Goal: Information Seeking & Learning: Learn about a topic

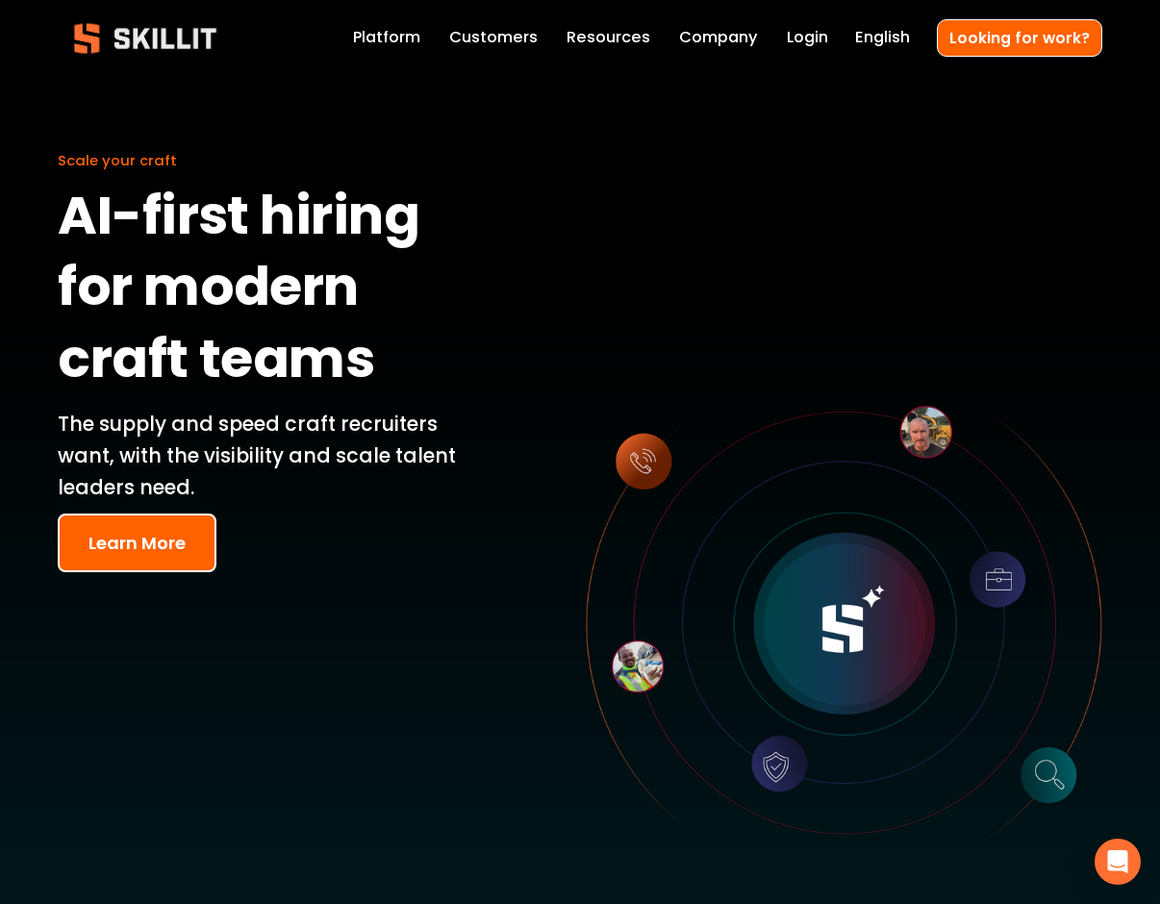
click at [640, 460] on div at bounding box center [843, 624] width 516 height 516
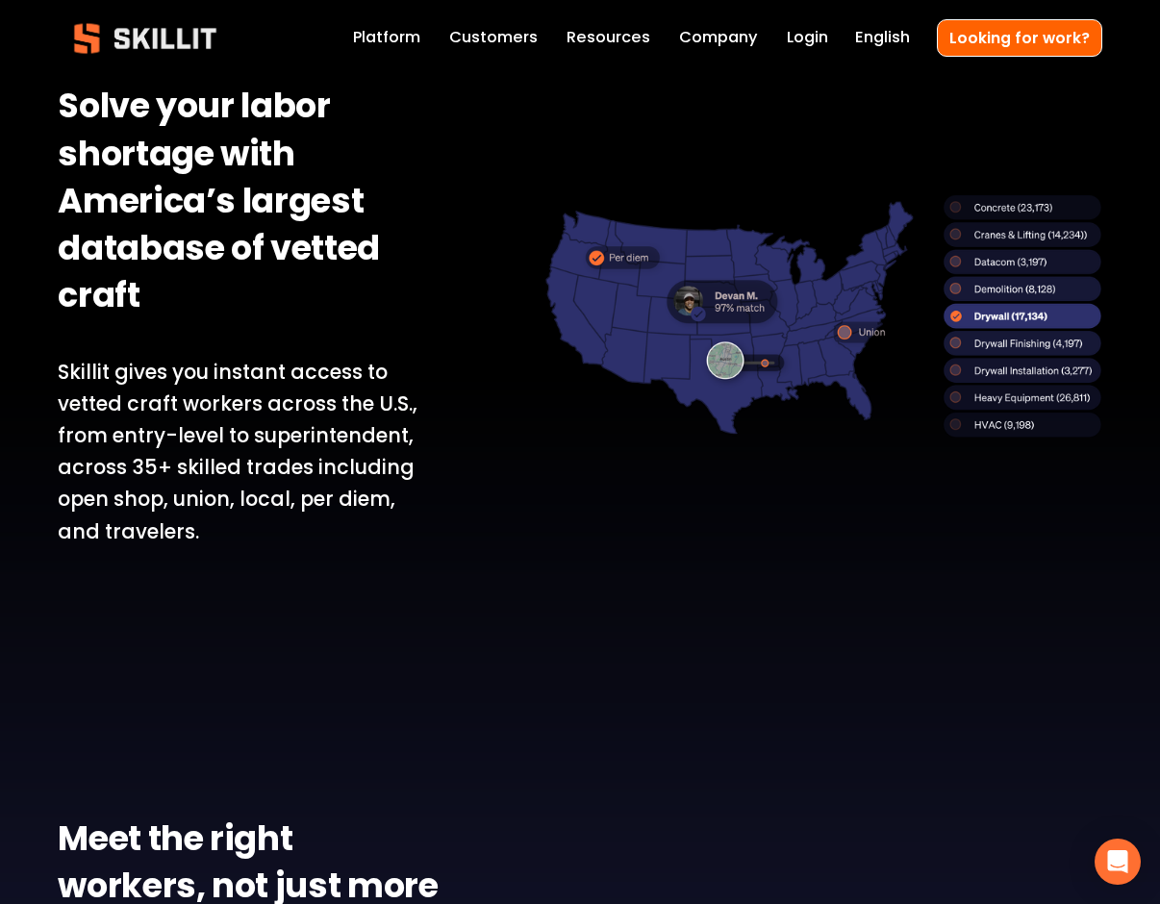
scroll to position [1389, 0]
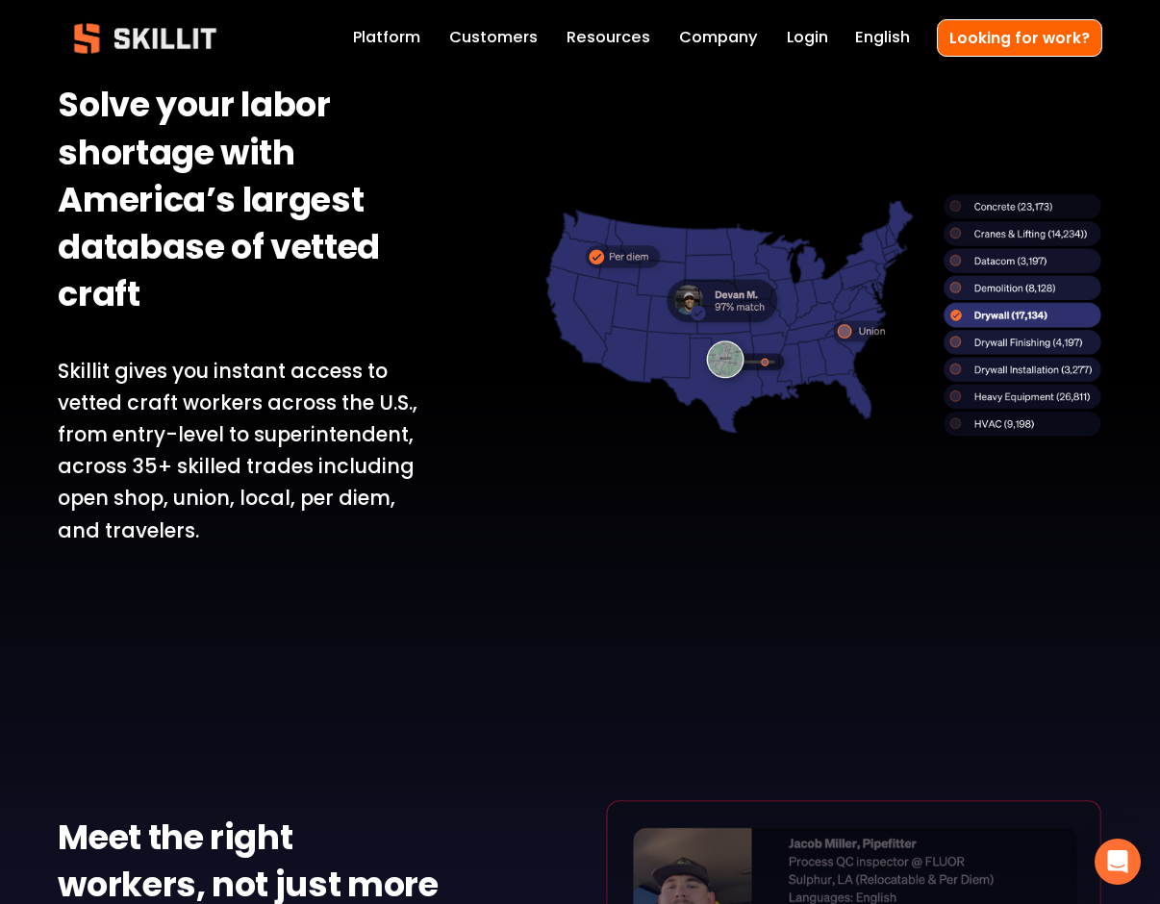
click at [982, 346] on div at bounding box center [823, 314] width 558 height 243
click at [951, 341] on div at bounding box center [823, 314] width 558 height 243
click at [952, 342] on div at bounding box center [823, 314] width 558 height 243
click at [955, 342] on div at bounding box center [823, 314] width 558 height 243
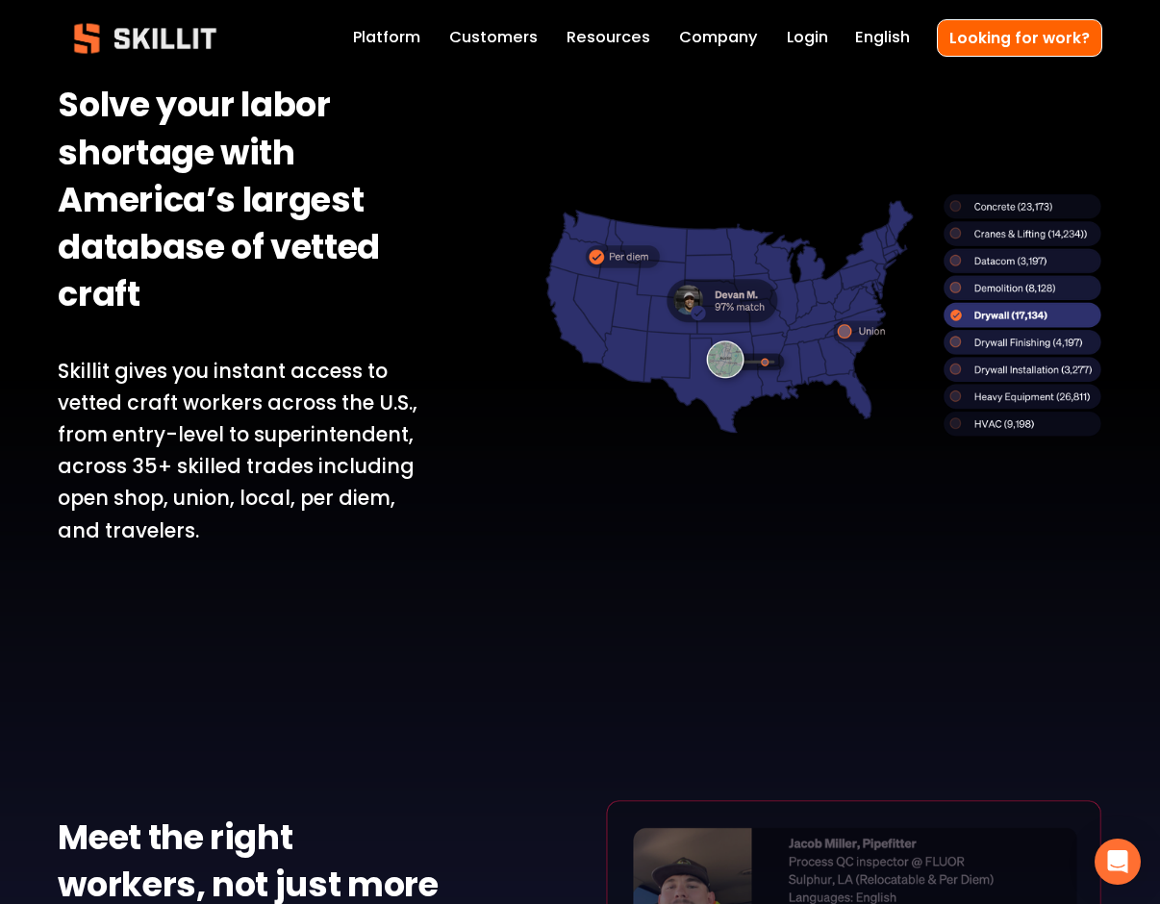
click at [954, 342] on div at bounding box center [823, 314] width 558 height 243
click at [848, 334] on div at bounding box center [823, 314] width 558 height 243
click at [848, 333] on div at bounding box center [823, 314] width 558 height 243
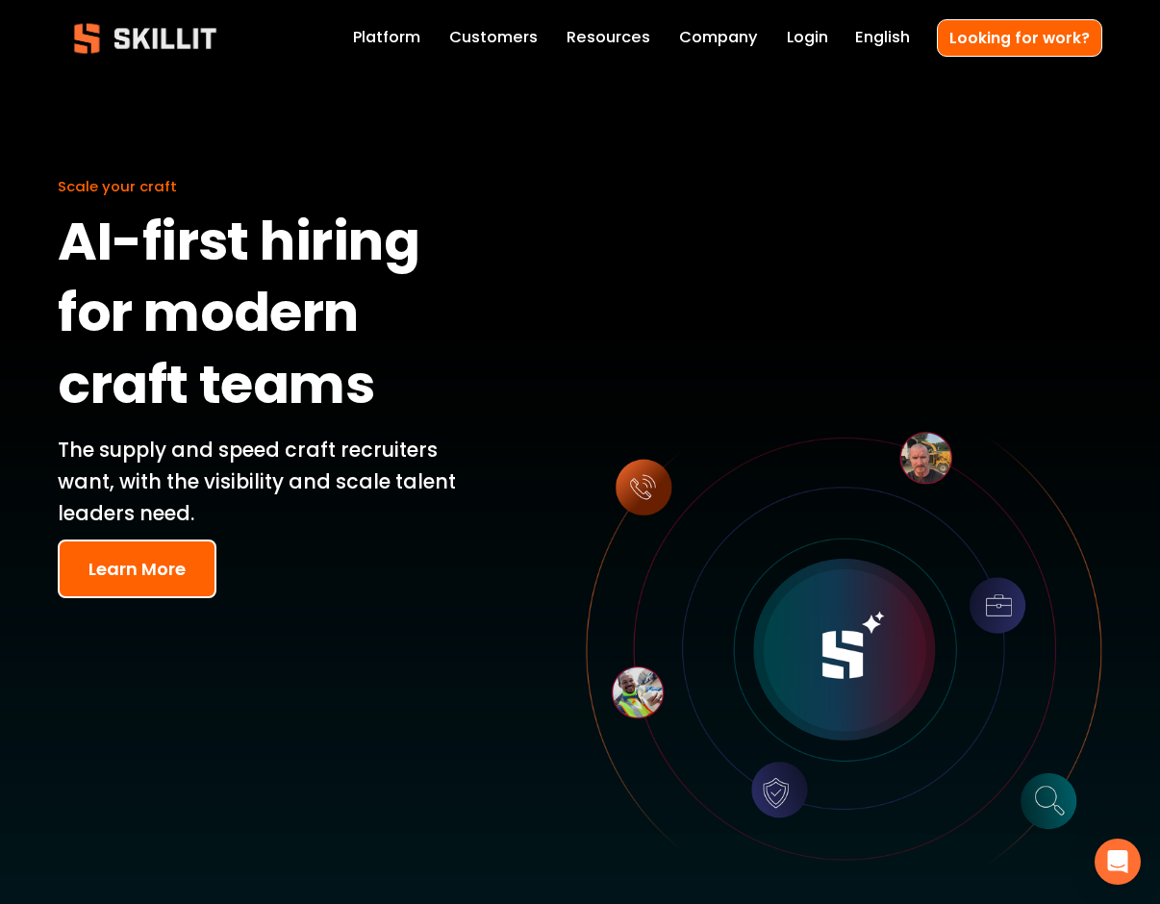
scroll to position [10, 1]
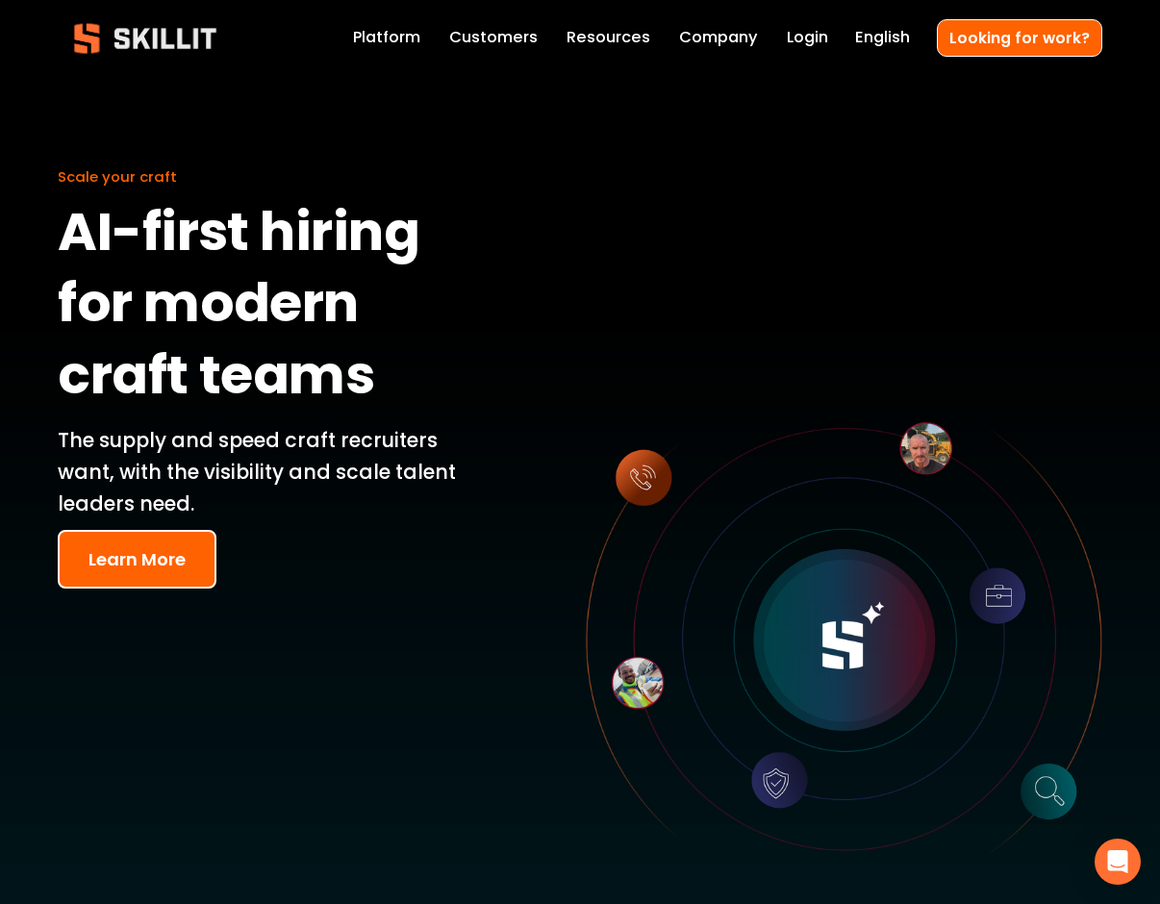
click at [408, 42] on link "Platform" at bounding box center [386, 38] width 67 height 27
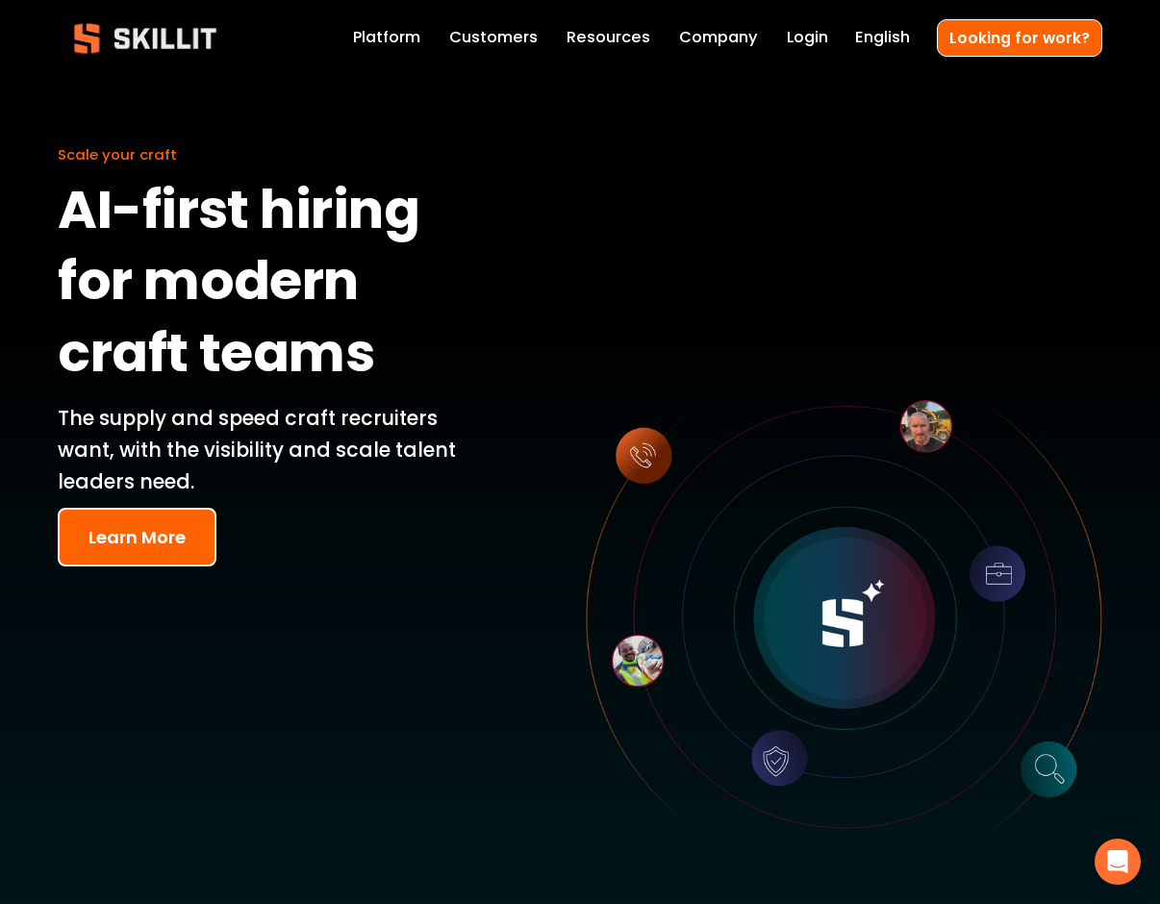
scroll to position [75, 0]
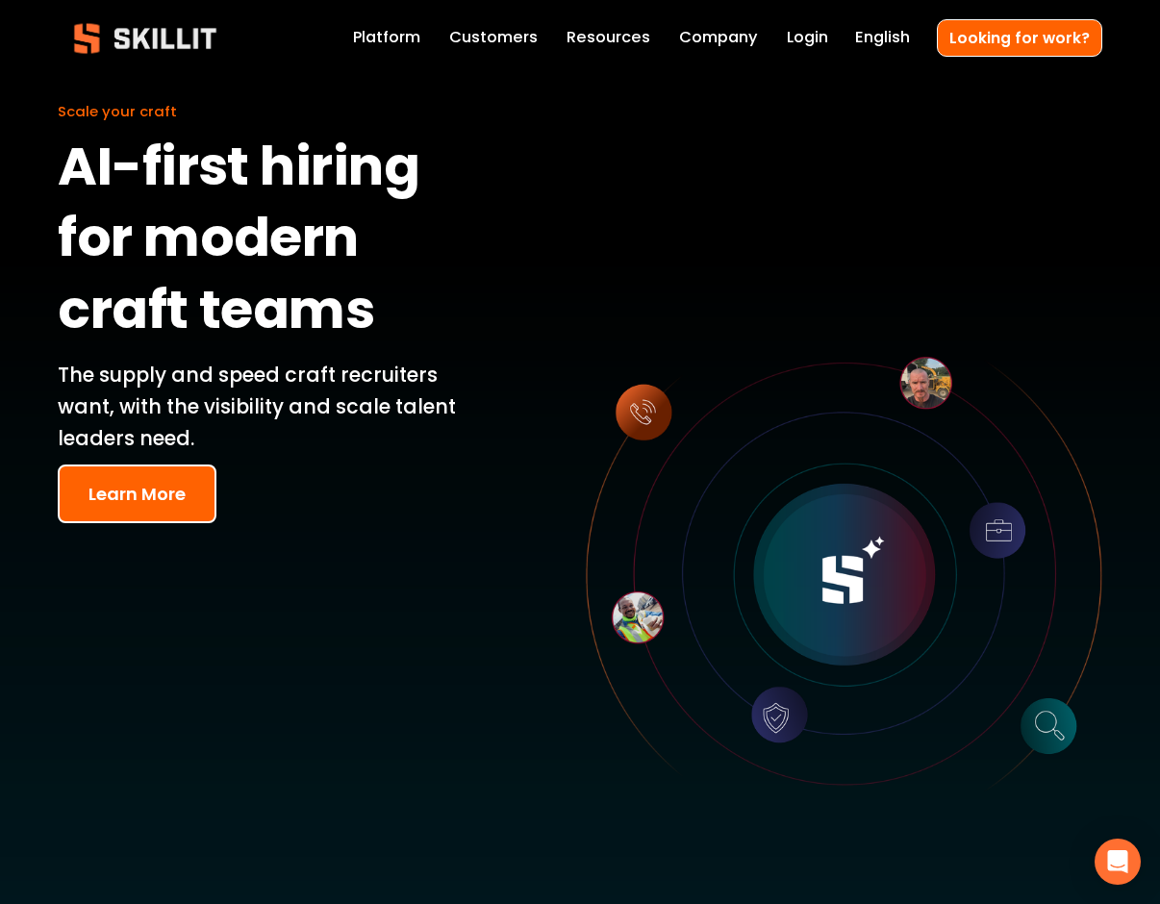
click at [127, 505] on button "Learn More" at bounding box center [137, 494] width 159 height 59
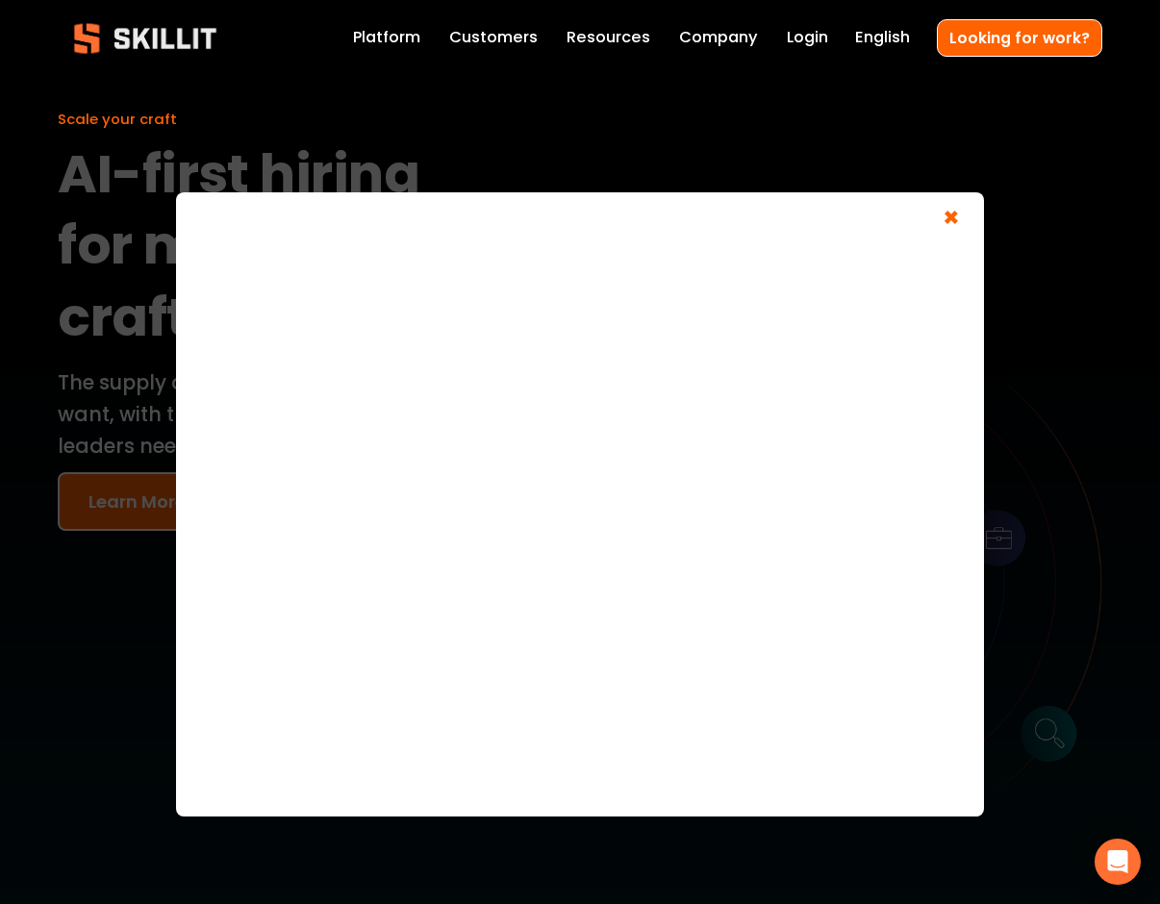
scroll to position [63, 1]
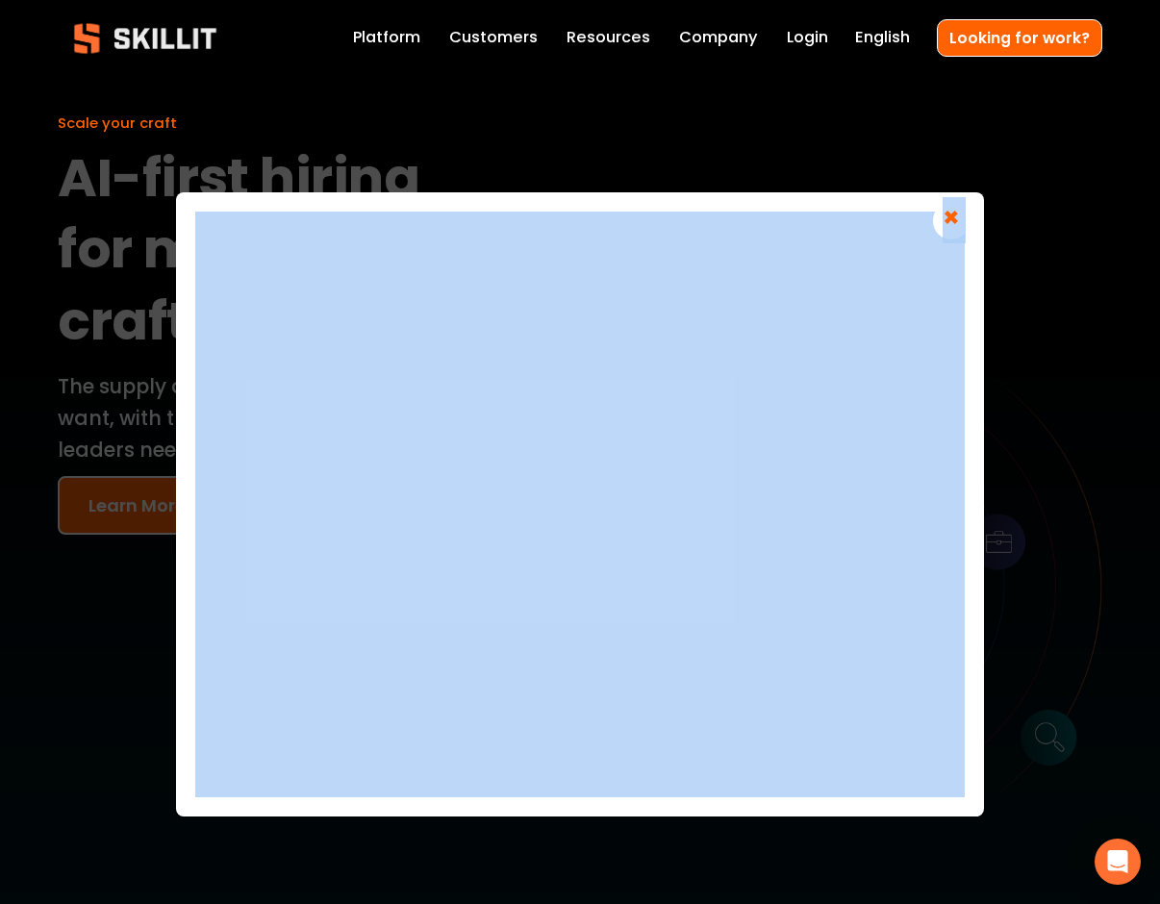
click at [127, 505] on div "×" at bounding box center [580, 587] width 1160 height 904
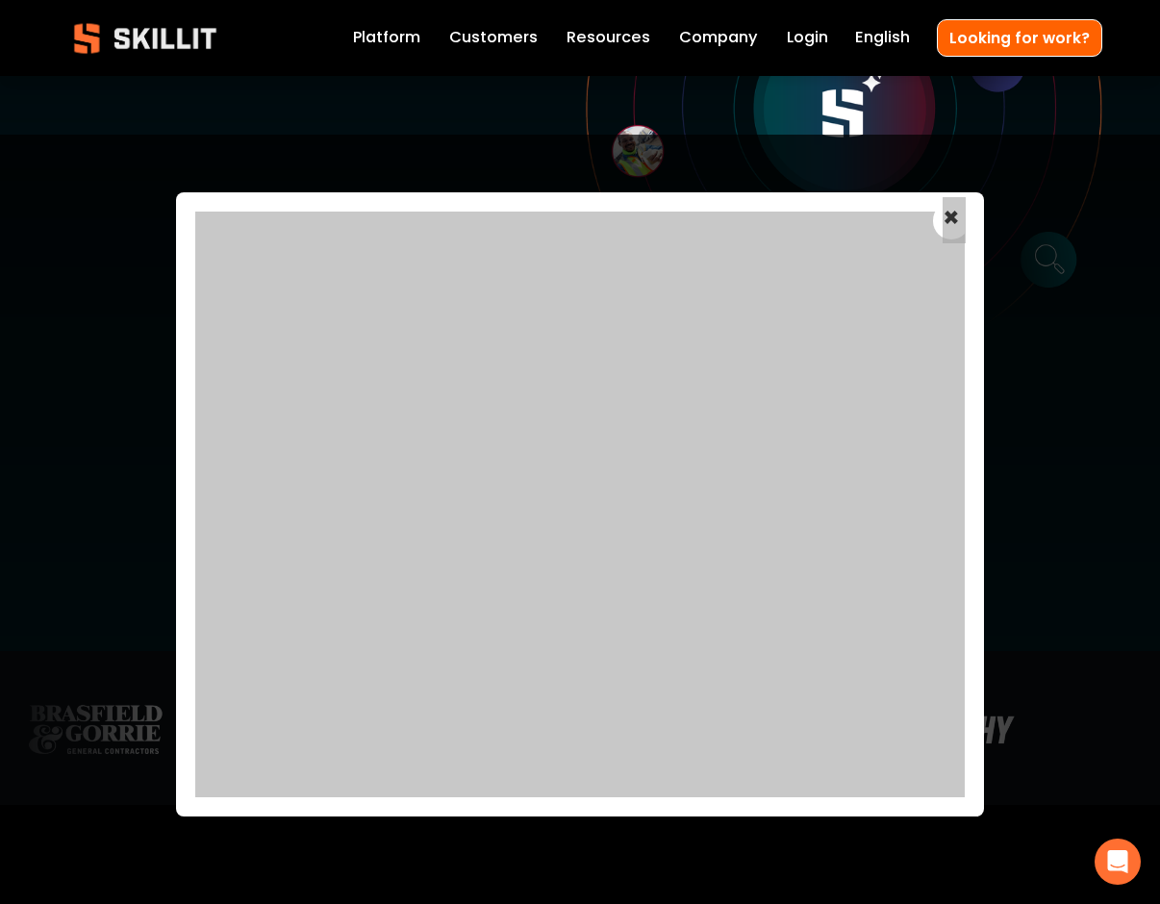
scroll to position [540, 0]
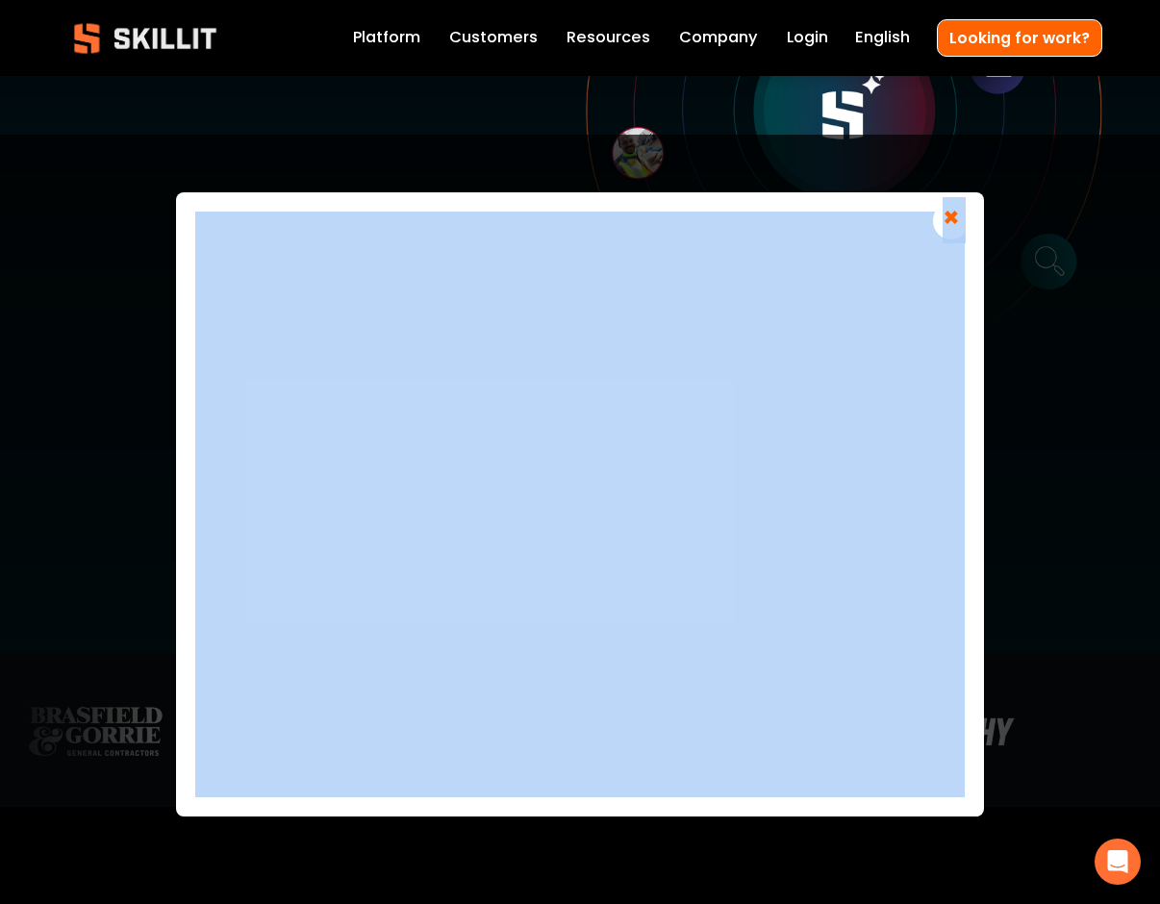
click at [956, 217] on span "×" at bounding box center [951, 220] width 37 height 37
